Goal: Task Accomplishment & Management: Use online tool/utility

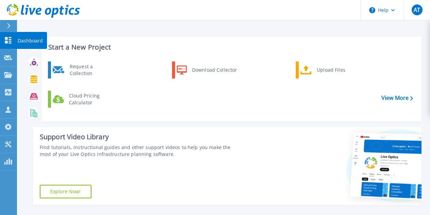
click at [9, 38] on icon at bounding box center [8, 40] width 8 height 6
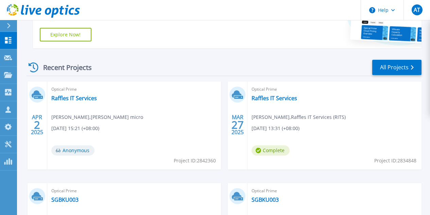
scroll to position [253, 0]
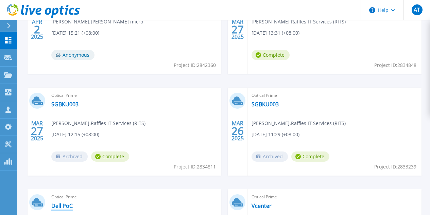
click at [73, 203] on link "Dell PoC" at bounding box center [61, 206] width 21 height 7
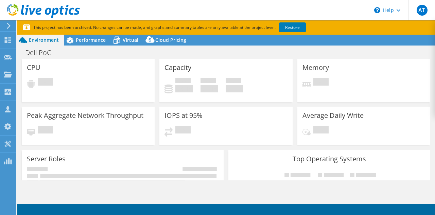
select select "USD"
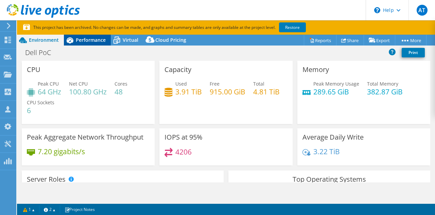
click at [89, 39] on span "Performance" at bounding box center [91, 40] width 30 height 6
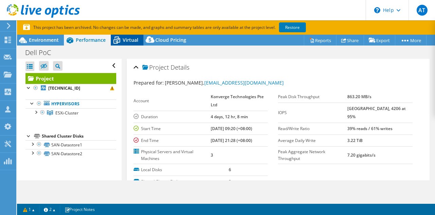
click at [129, 39] on span "Virtual" at bounding box center [131, 40] width 16 height 6
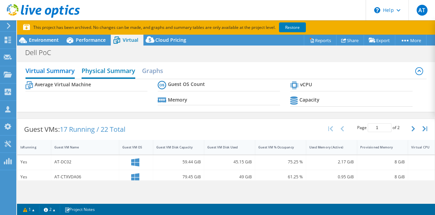
click at [118, 69] on h2 "Physical Summary" at bounding box center [109, 71] width 54 height 15
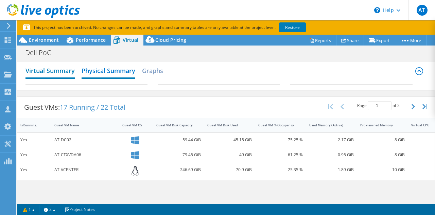
click at [53, 76] on h2 "Virtual Summary" at bounding box center [50, 71] width 49 height 15
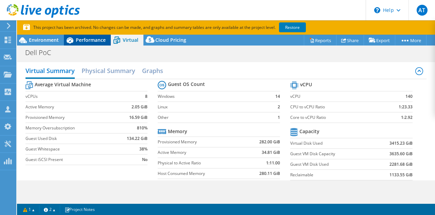
click at [89, 42] on span "Performance" at bounding box center [91, 40] width 30 height 6
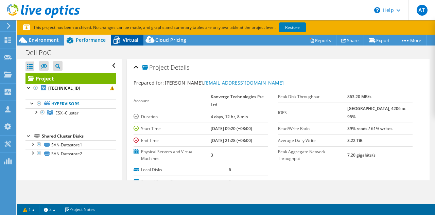
click at [126, 40] on span "Virtual" at bounding box center [131, 40] width 16 height 6
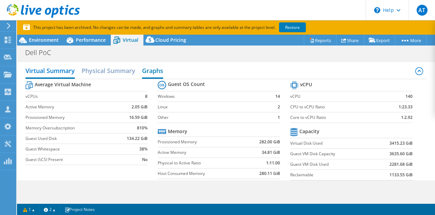
click at [153, 73] on h2 "Graphs" at bounding box center [152, 71] width 21 height 15
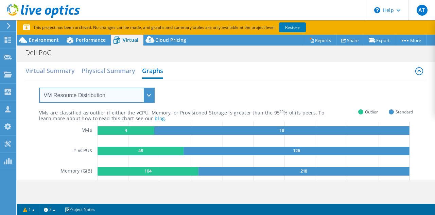
click at [148, 97] on select "VM Resource Distribution Provisioning Contrast Over Provisioning" at bounding box center [97, 95] width 116 height 15
select select "Over Provisioning"
click at [39, 88] on select "VM Resource Distribution Provisioning Contrast Over Provisioning" at bounding box center [97, 95] width 116 height 15
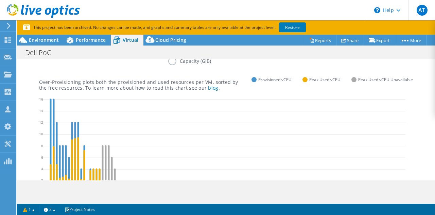
scroll to position [90, 0]
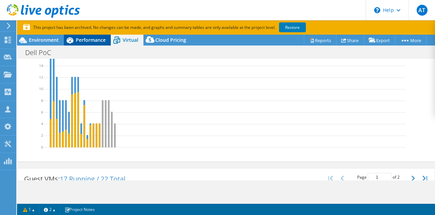
click at [90, 38] on span "Performance" at bounding box center [91, 40] width 30 height 6
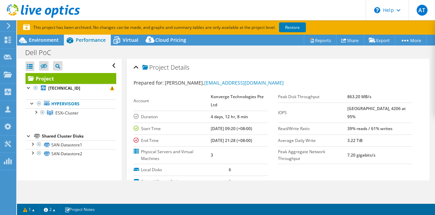
scroll to position [0, 0]
click at [36, 113] on div at bounding box center [35, 112] width 7 height 7
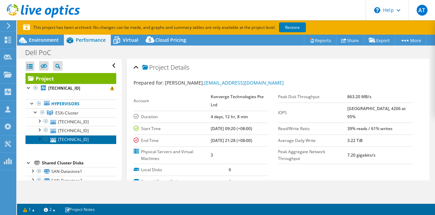
click at [69, 139] on link "192.168.98.13" at bounding box center [71, 139] width 91 height 9
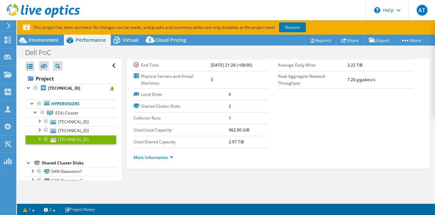
scroll to position [14, 0]
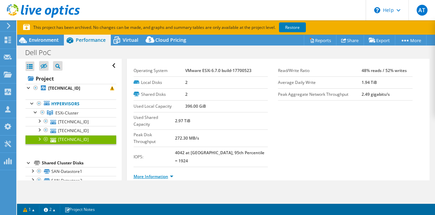
click at [157, 174] on link "More Information" at bounding box center [154, 177] width 40 height 6
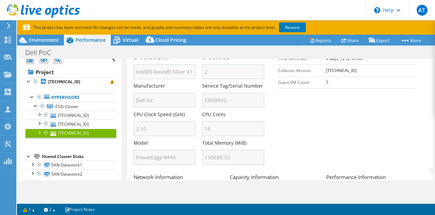
scroll to position [13, 0]
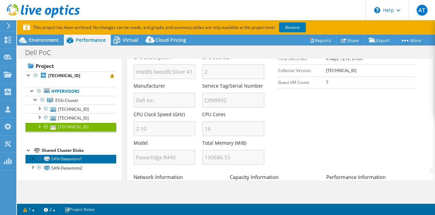
click at [73, 157] on link "SAN-Datastore1" at bounding box center [71, 159] width 91 height 9
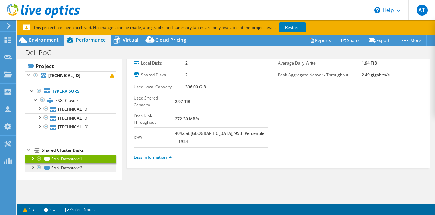
scroll to position [14, 0]
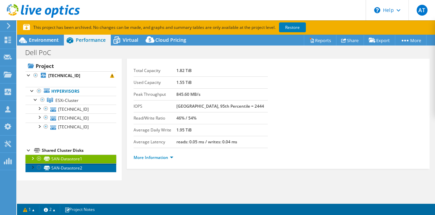
click at [76, 168] on link "SAN-Datastore2" at bounding box center [71, 168] width 91 height 9
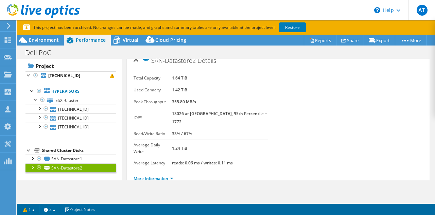
scroll to position [0, 0]
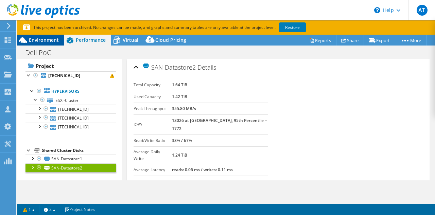
click at [43, 42] on span "Environment" at bounding box center [44, 40] width 30 height 6
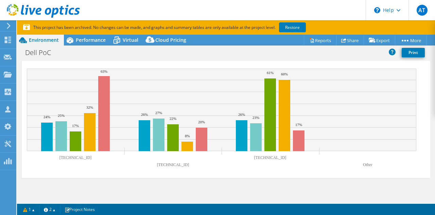
scroll to position [248, 0]
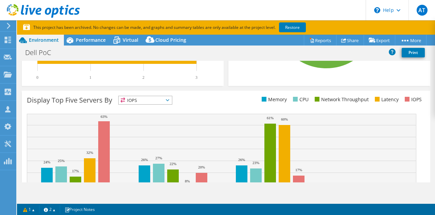
click at [151, 103] on span "IOPS" at bounding box center [145, 100] width 53 height 8
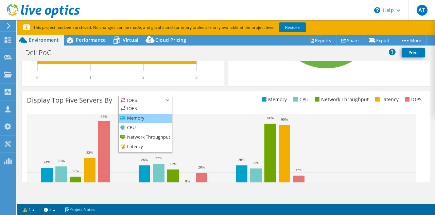
click at [146, 119] on li "Memory" at bounding box center [145, 119] width 53 height 10
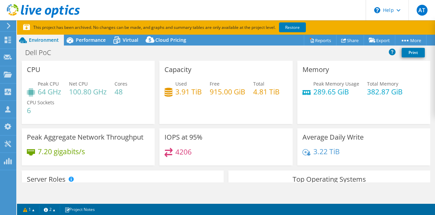
scroll to position [0, 0]
click at [46, 58] on div "Request Capture" at bounding box center [38, 57] width 45 height 17
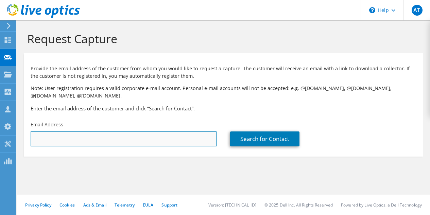
click at [59, 140] on input "text" at bounding box center [124, 139] width 186 height 15
type input "[PERSON_NAME][EMAIL_ADDRESS][DOMAIN_NAME]"
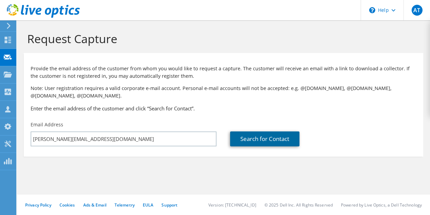
click at [258, 139] on link "Search for Contact" at bounding box center [264, 139] width 69 height 15
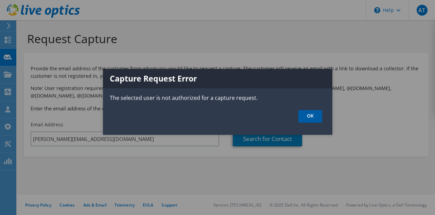
click at [310, 118] on link "OK" at bounding box center [311, 116] width 24 height 13
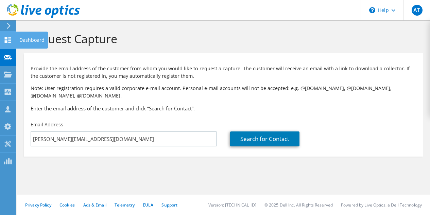
click at [6, 41] on use at bounding box center [8, 40] width 6 height 6
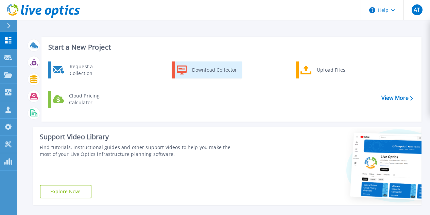
click at [209, 71] on div "Download Collector" at bounding box center [214, 70] width 51 height 14
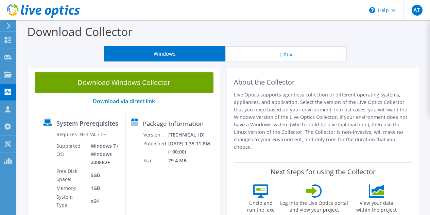
click at [287, 48] on button "Linux" at bounding box center [286, 53] width 121 height 15
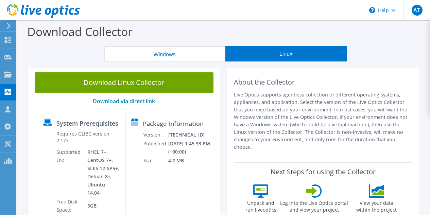
click at [174, 52] on button "Windows" at bounding box center [164, 53] width 121 height 15
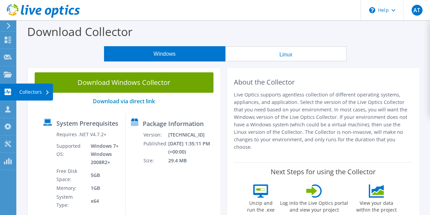
click at [44, 93] on div "Collectors" at bounding box center [34, 92] width 37 height 17
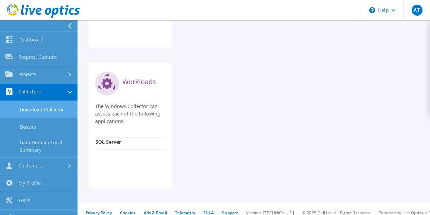
scroll to position [586, 0]
click at [47, 109] on link "Download Collector" at bounding box center [39, 109] width 78 height 17
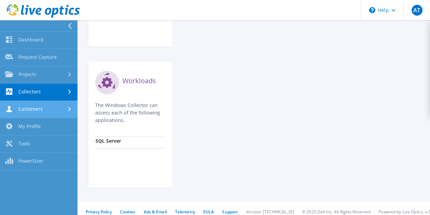
click at [46, 109] on link "Customers" at bounding box center [39, 109] width 78 height 17
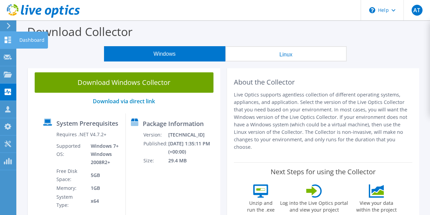
click at [29, 39] on div "Dashboard" at bounding box center [32, 40] width 32 height 17
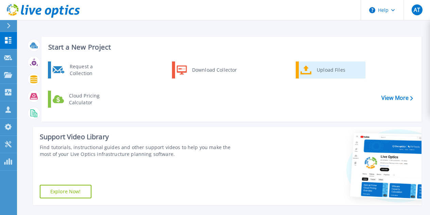
click at [301, 74] on icon at bounding box center [306, 70] width 11 height 9
click at [313, 75] on link "Upload Files" at bounding box center [331, 70] width 70 height 17
